Goal: Check status: Check status

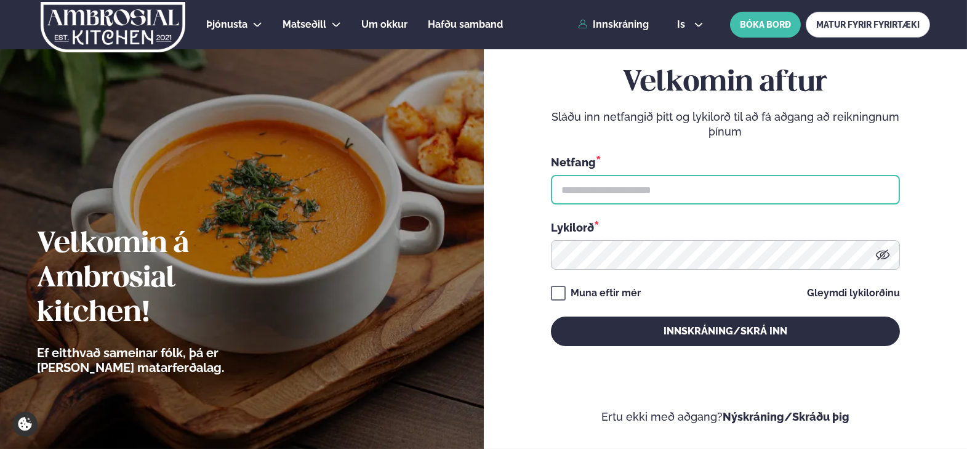
click at [650, 189] on input "text" at bounding box center [725, 190] width 349 height 30
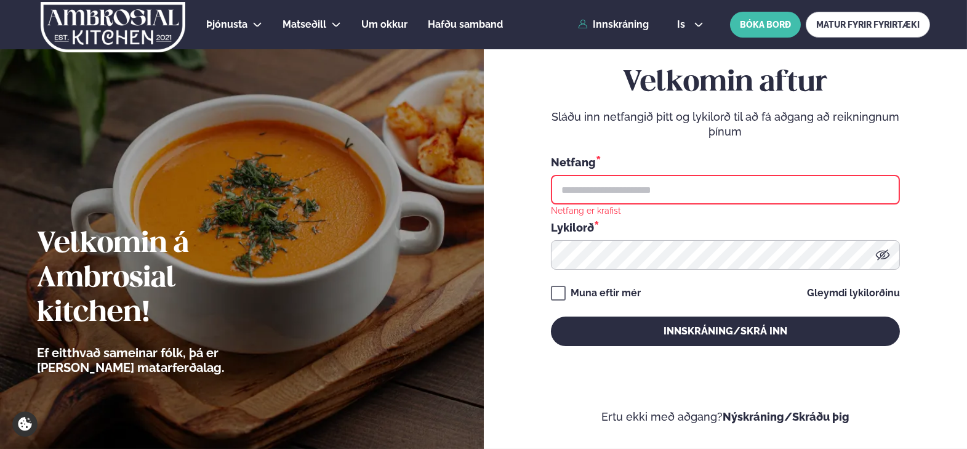
type input "**********"
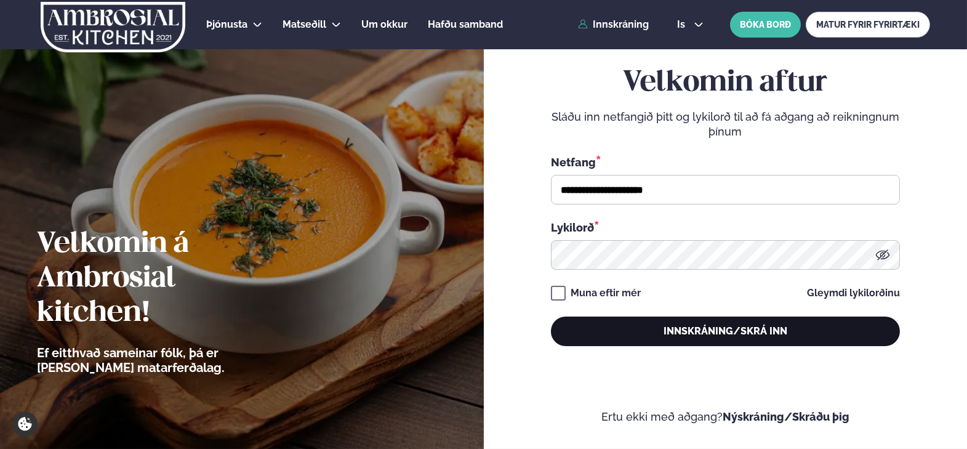
click at [740, 338] on button "Innskráning/Skrá inn" at bounding box center [725, 331] width 349 height 30
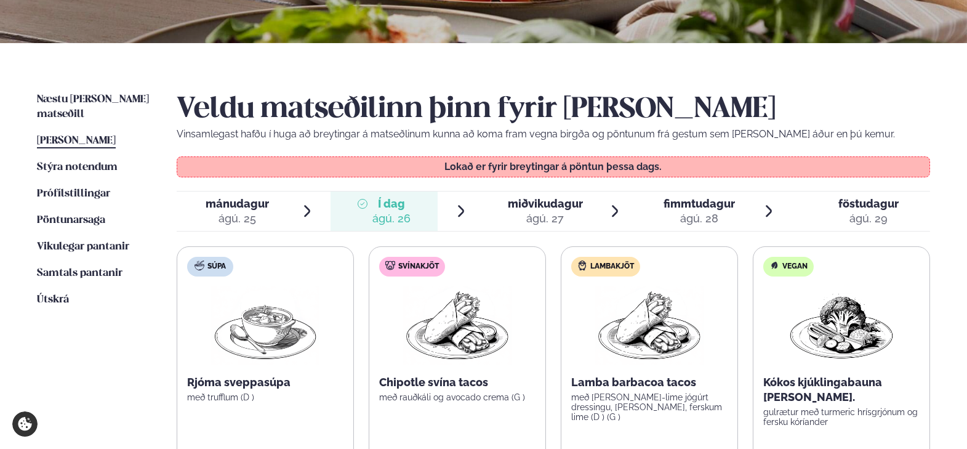
scroll to position [246, 0]
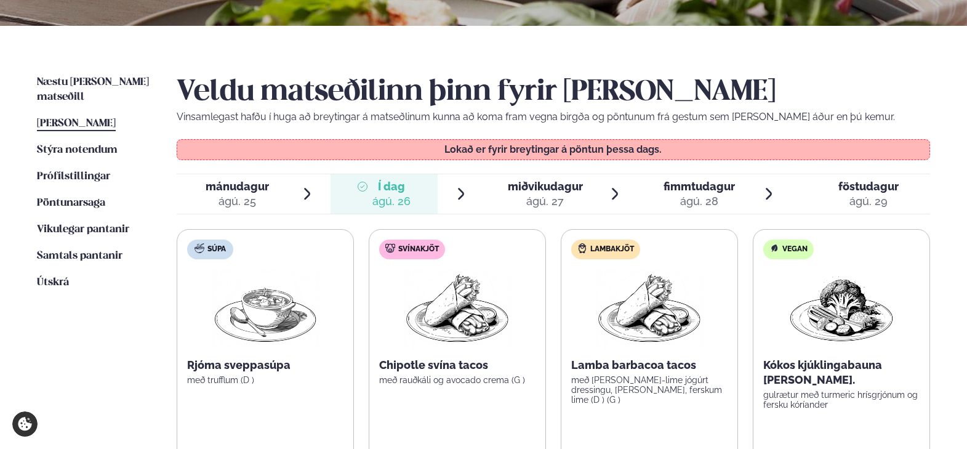
click at [538, 194] on div "ágú. 27" at bounding box center [545, 201] width 75 height 15
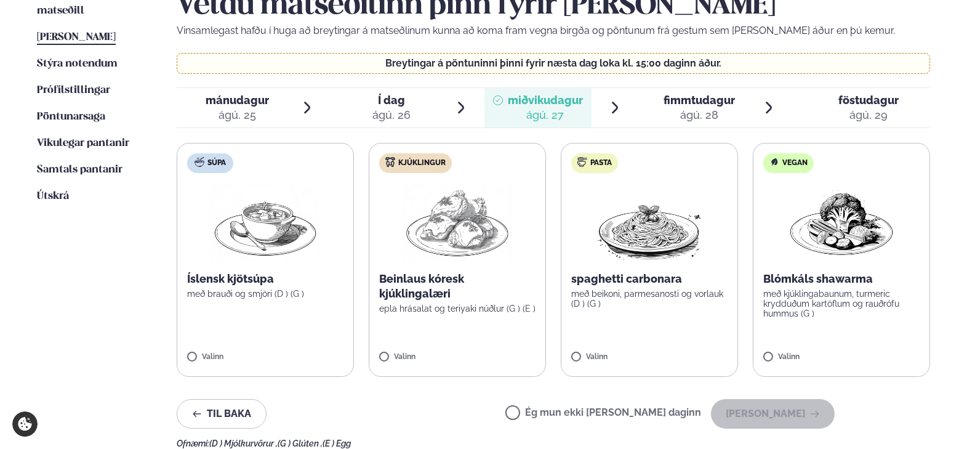
scroll to position [369, 0]
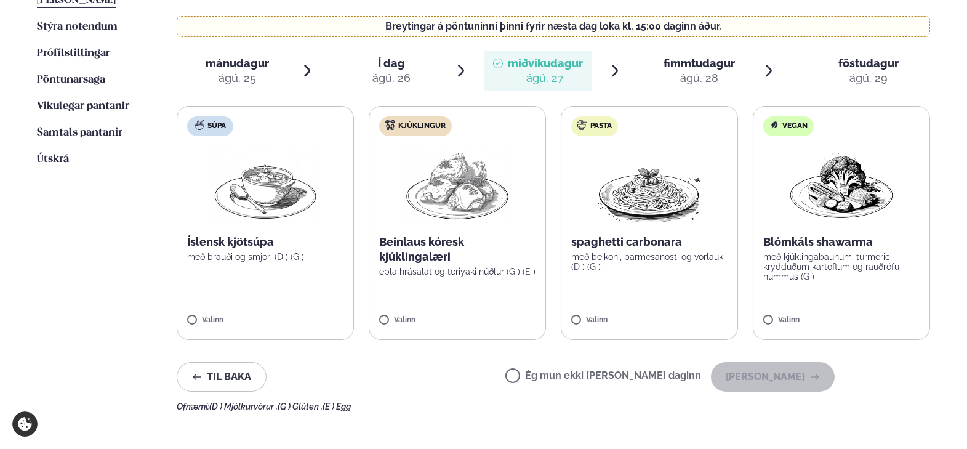
click at [678, 71] on div "ágú. 28" at bounding box center [698, 78] width 71 height 15
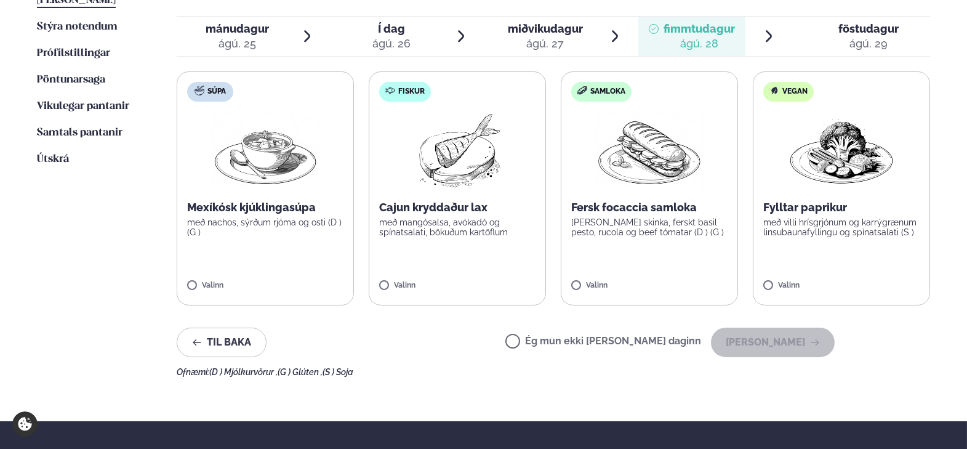
click at [773, 34] on icon at bounding box center [768, 36] width 15 height 15
click at [769, 36] on icon at bounding box center [768, 36] width 15 height 15
click at [844, 26] on span "föstudagur" at bounding box center [868, 28] width 60 height 13
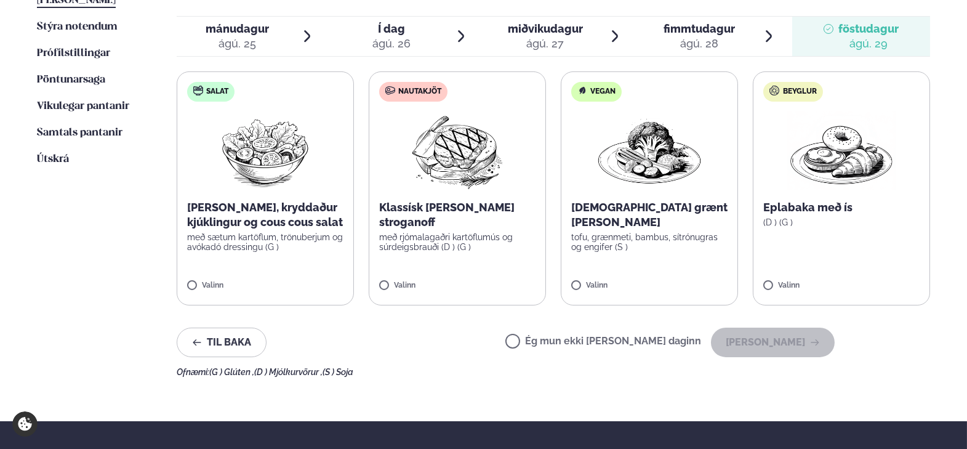
click at [556, 26] on span "miðvikudagur" at bounding box center [545, 28] width 75 height 13
